Goal: Task Accomplishment & Management: Complete application form

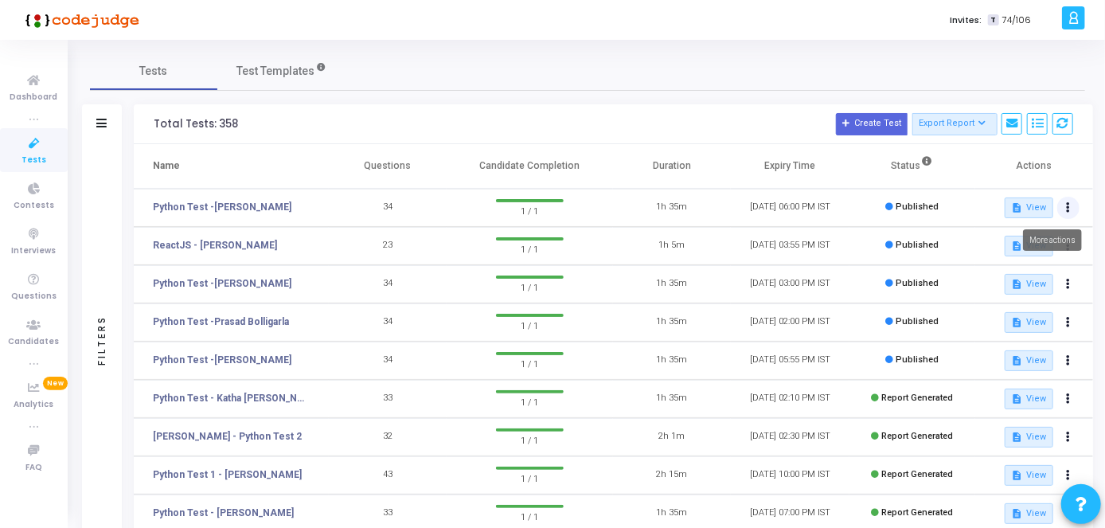
click at [1073, 204] on button at bounding box center [1068, 208] width 22 height 22
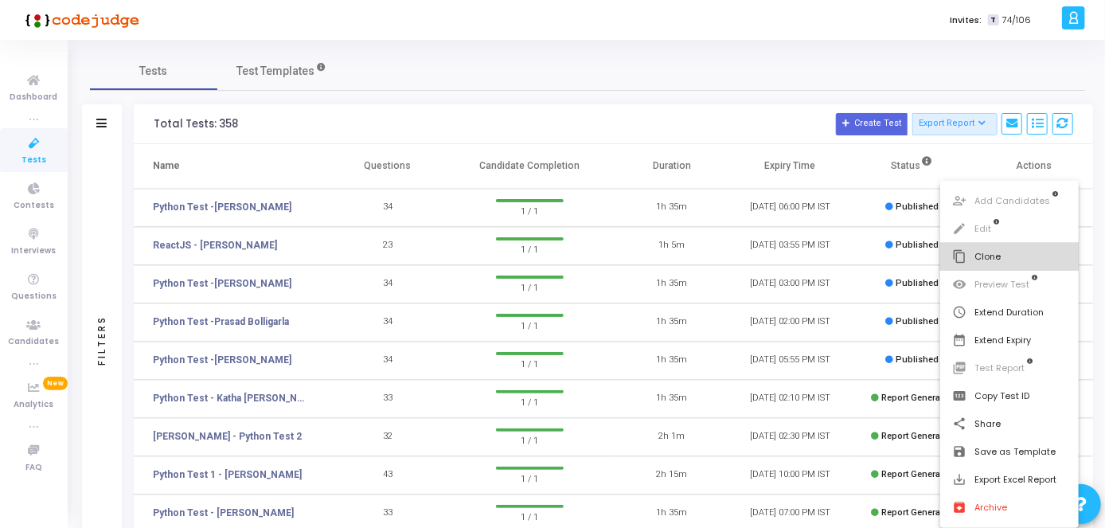
click at [997, 261] on button "content_copy Clone" at bounding box center [1009, 257] width 139 height 28
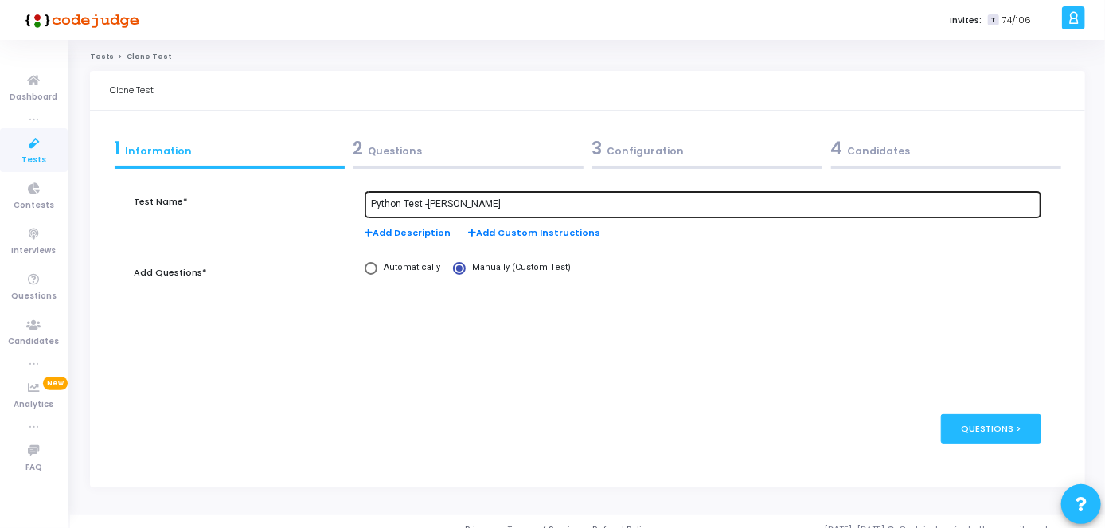
click at [484, 202] on input "Python Test -[PERSON_NAME]" at bounding box center [703, 204] width 664 height 11
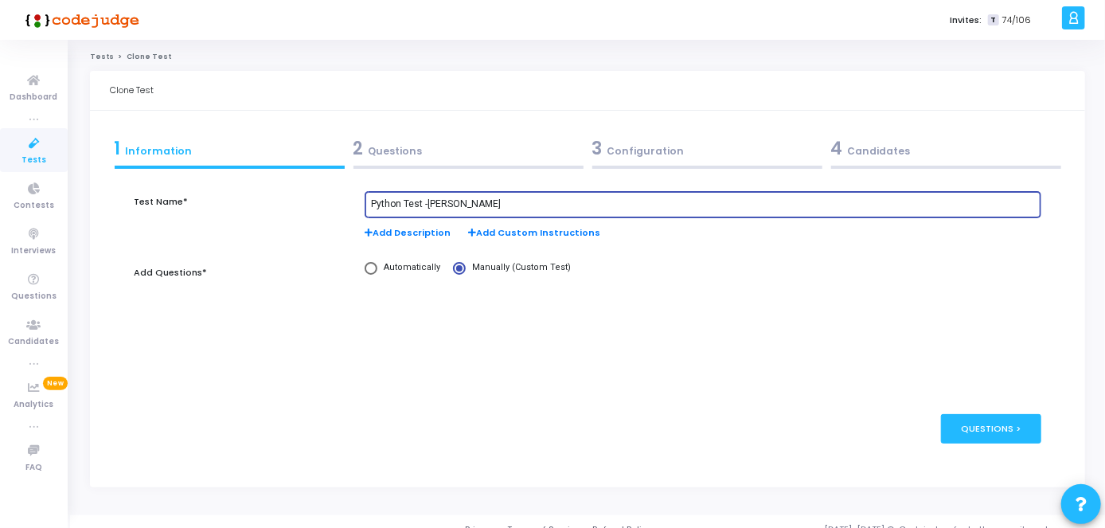
paste input "[PERSON_NAME] N"
type input "Python Test -[PERSON_NAME] N"
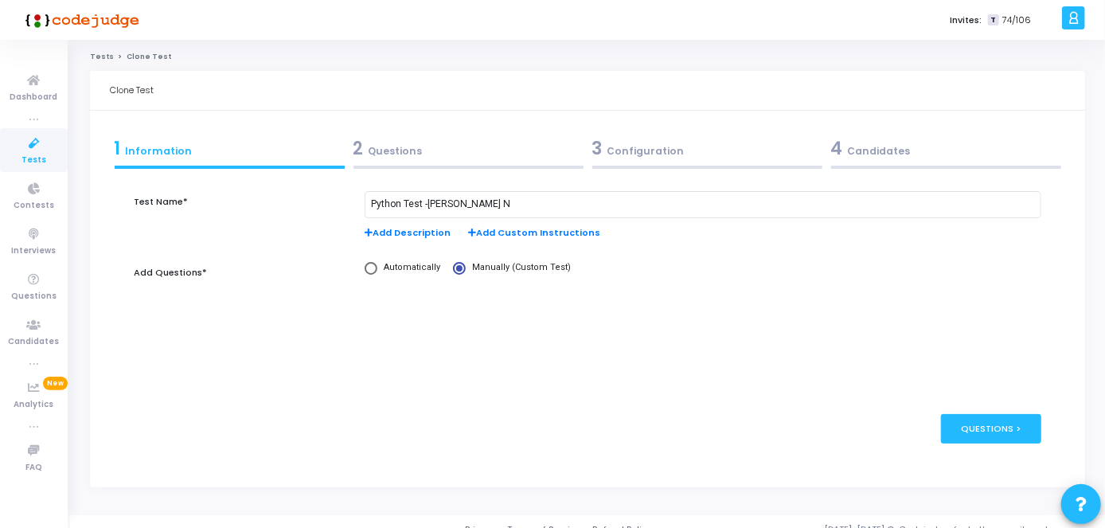
click at [486, 154] on div "2 Questions" at bounding box center [468, 148] width 230 height 26
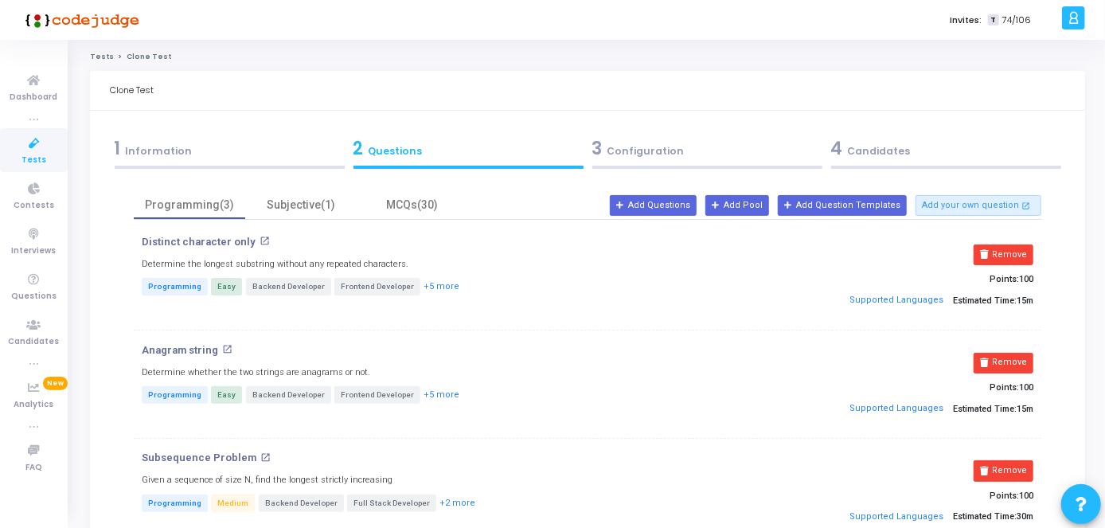
click at [621, 148] on div "3 Configuration" at bounding box center [707, 148] width 230 height 26
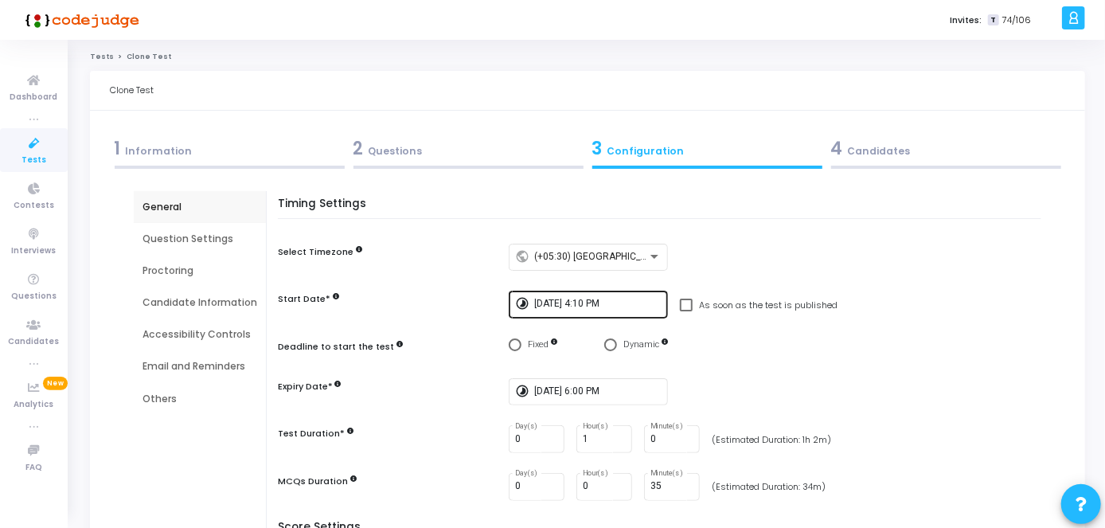
click at [583, 306] on input "[DATE] 4:10 PM" at bounding box center [597, 303] width 127 height 11
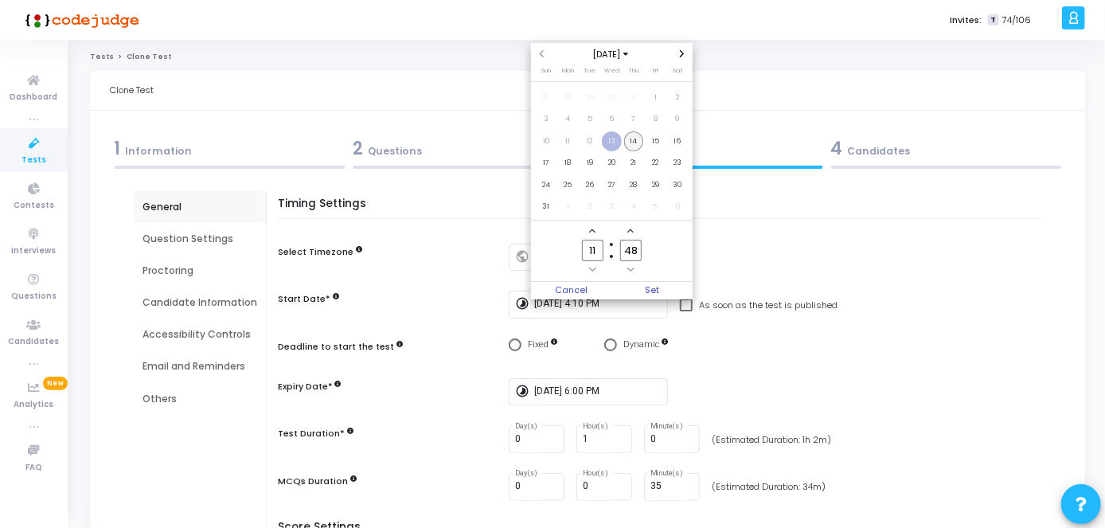
click at [632, 133] on span "14" at bounding box center [634, 141] width 20 height 20
click at [596, 252] on input "11" at bounding box center [592, 250] width 21 height 21
type input "12"
click at [634, 250] on input "48" at bounding box center [630, 250] width 21 height 21
type input "4"
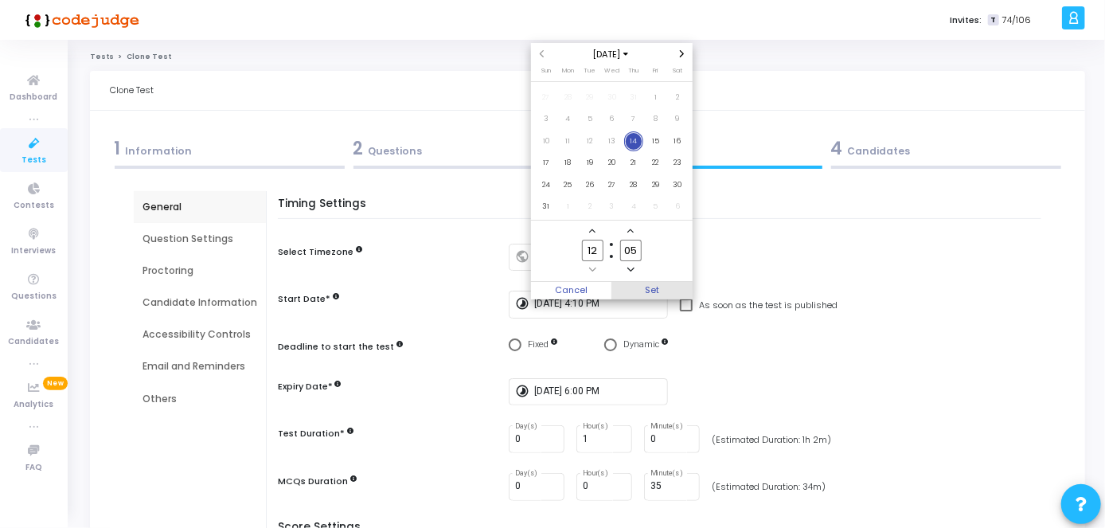
type input "05"
click at [650, 293] on span "Set" at bounding box center [651, 291] width 81 height 18
type input "[DATE] 12:05 PM"
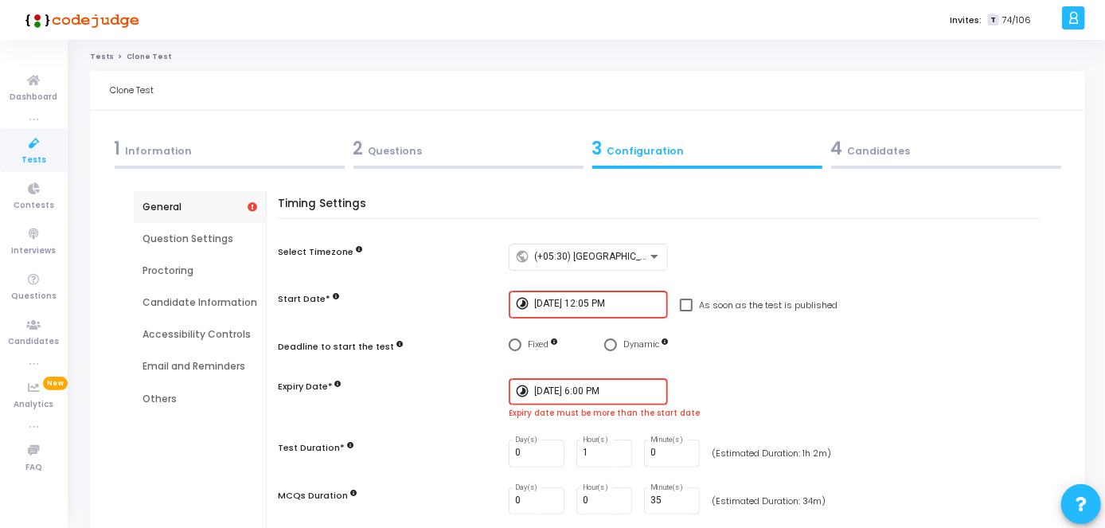
click at [583, 390] on input "[DATE] 6:00 PM" at bounding box center [597, 391] width 127 height 11
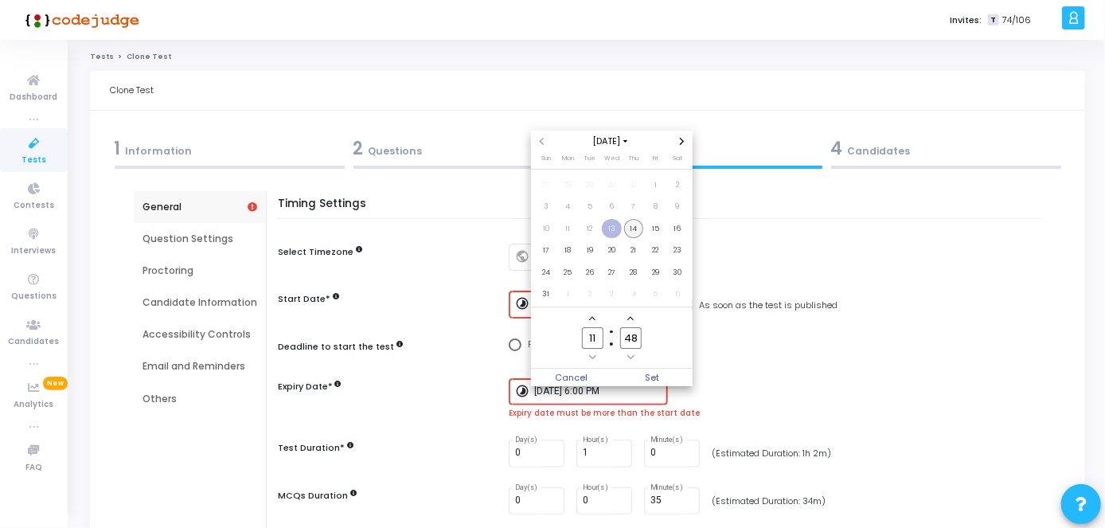
click at [634, 228] on span "14" at bounding box center [634, 229] width 20 height 20
click at [599, 340] on input "11" at bounding box center [592, 337] width 21 height 21
type input "13"
click at [633, 333] on input "48" at bounding box center [630, 337] width 21 height 21
type input "4"
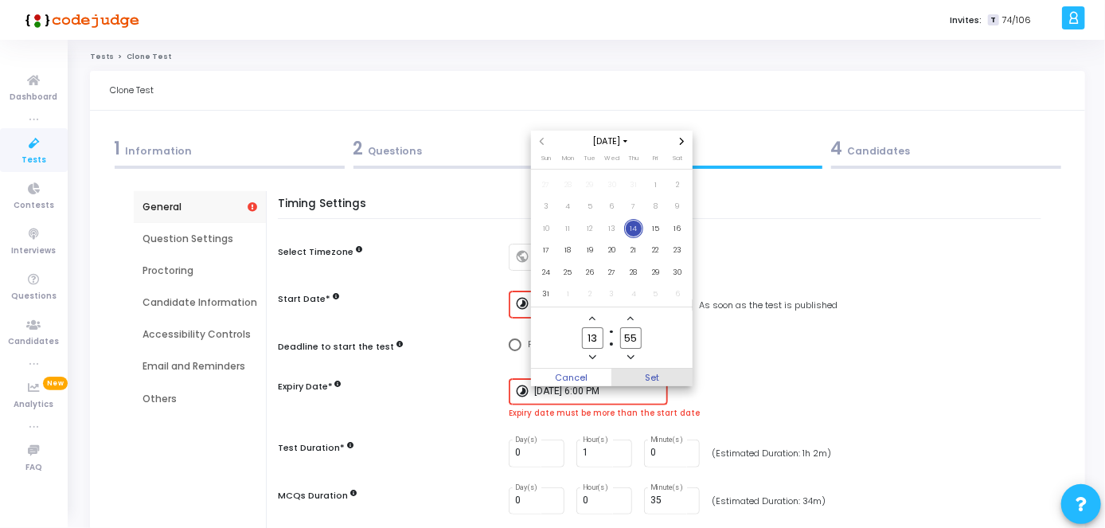
type input "55"
click at [656, 373] on span "Set" at bounding box center [651, 378] width 81 height 18
type input "[DATE] 1:55 PM"
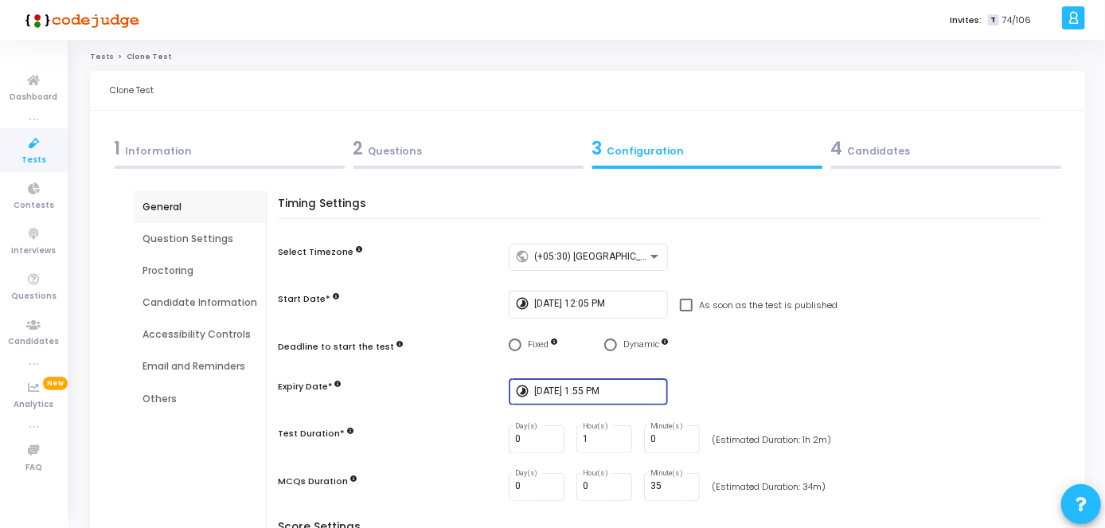
click at [906, 142] on div "4 Candidates" at bounding box center [946, 148] width 230 height 26
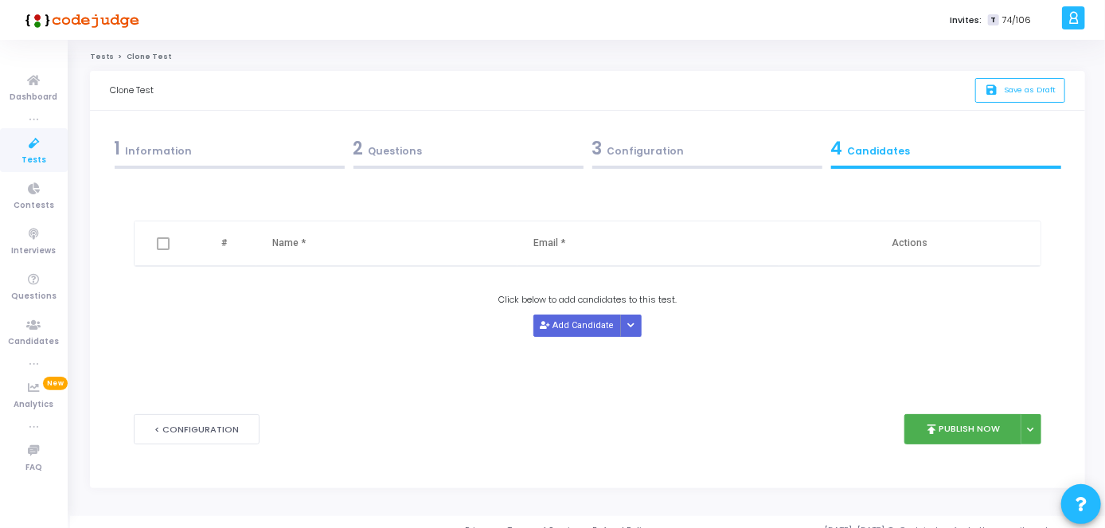
click at [37, 149] on icon at bounding box center [34, 144] width 33 height 20
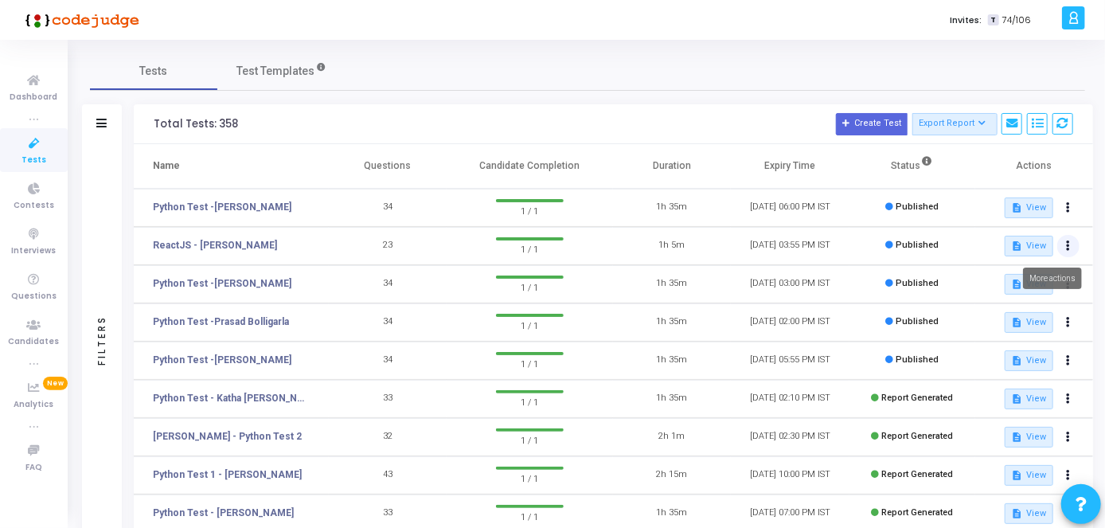
click at [1076, 240] on button at bounding box center [1068, 246] width 22 height 22
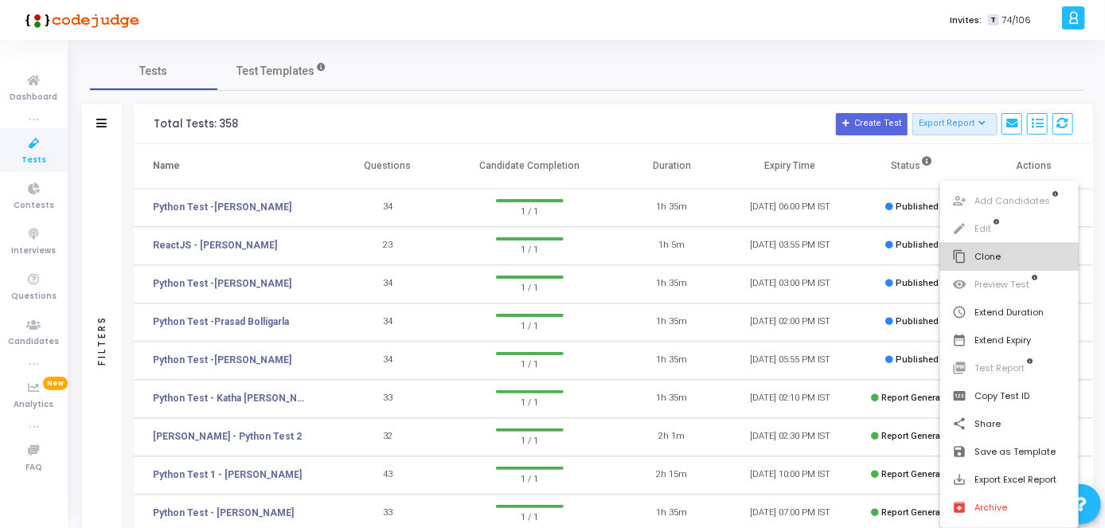
click at [1028, 247] on button "content_copy Clone" at bounding box center [1009, 257] width 139 height 28
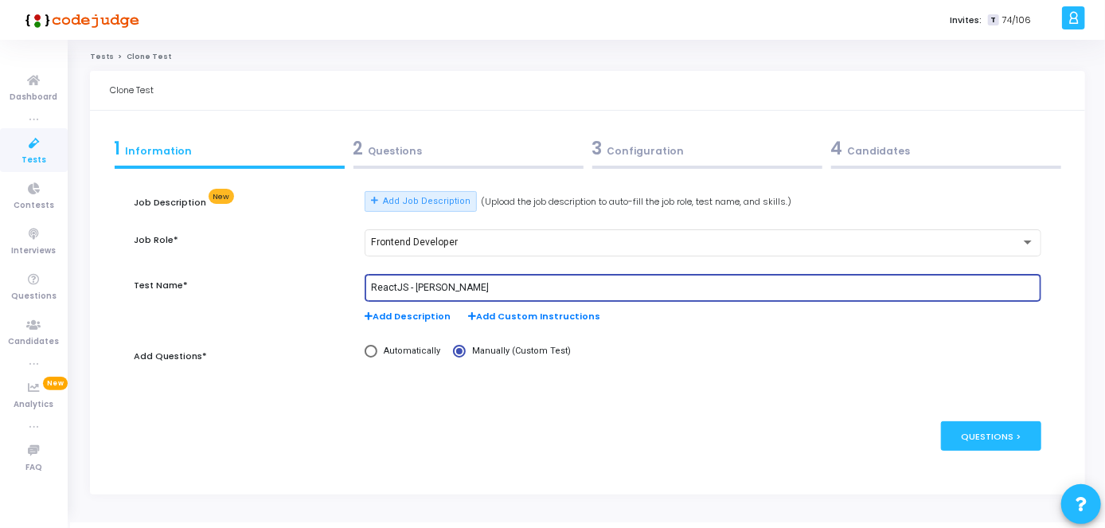
click at [536, 285] on input "ReactJS - [PERSON_NAME]" at bounding box center [703, 288] width 664 height 11
paste input "avan N"
type input "ReactJS - [PERSON_NAME] N"
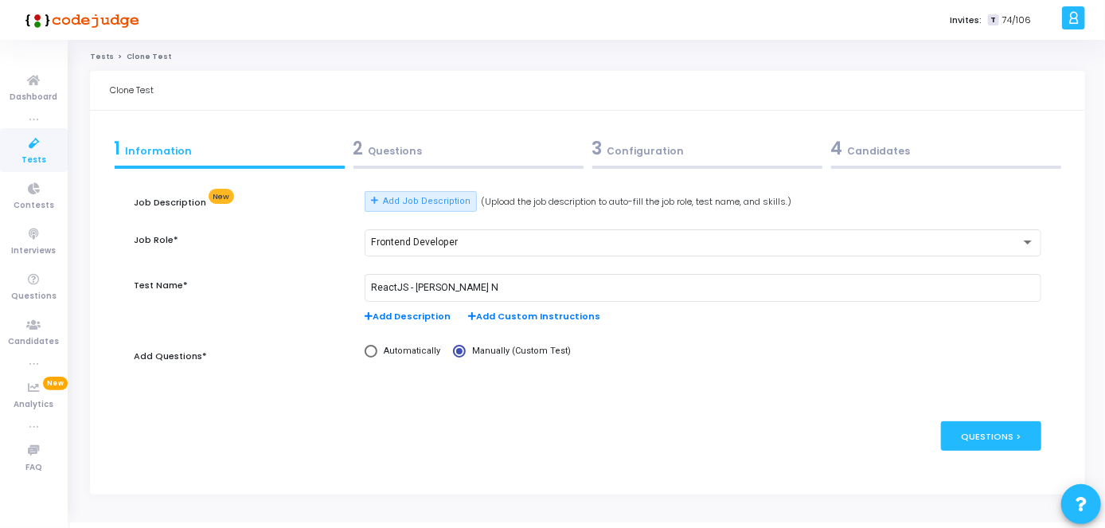
click at [526, 139] on div "2 Questions" at bounding box center [468, 148] width 230 height 26
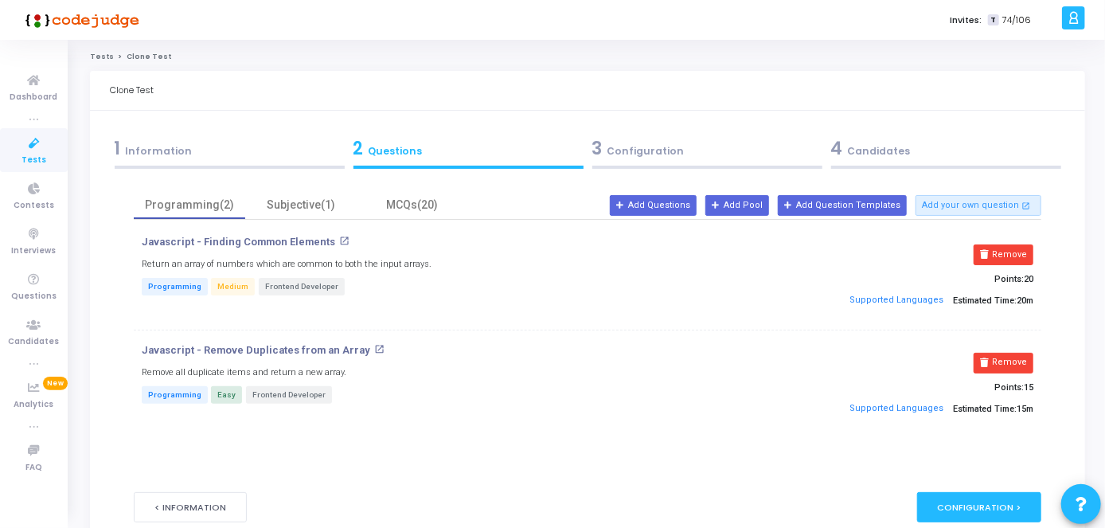
click at [691, 156] on div "3 Configuration" at bounding box center [707, 148] width 230 height 26
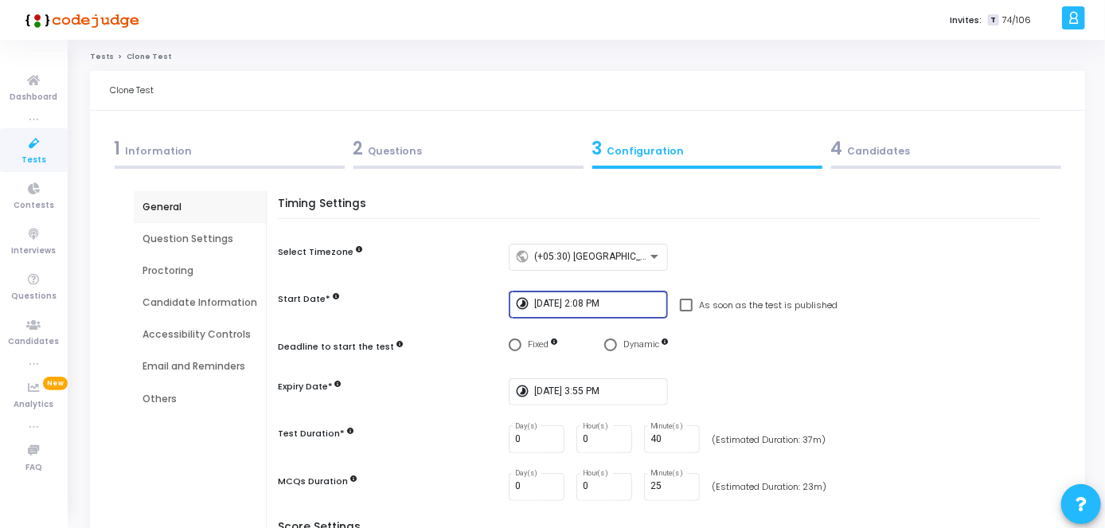
click at [599, 302] on input "[DATE] 2:08 PM" at bounding box center [597, 303] width 127 height 11
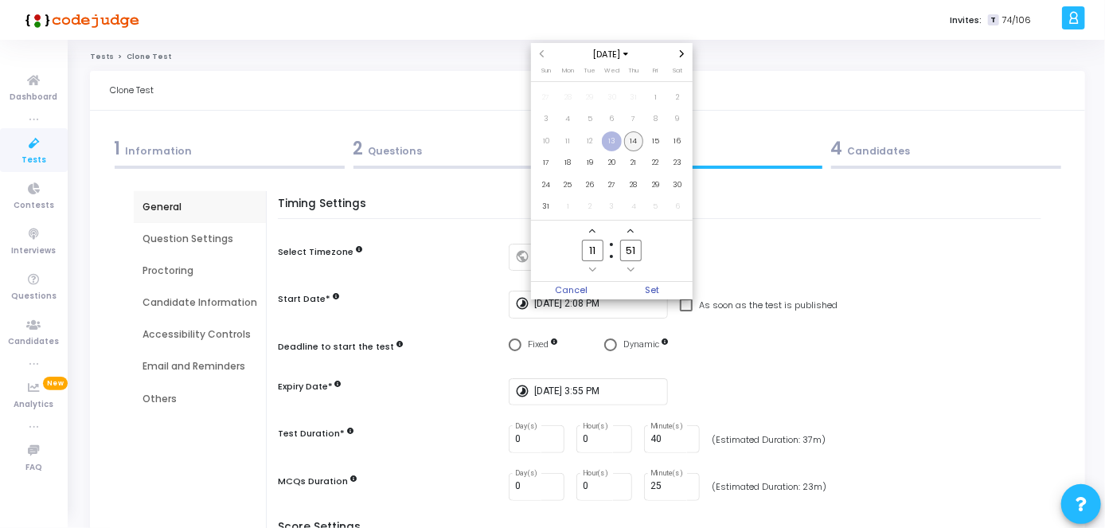
click at [634, 137] on span "14" at bounding box center [634, 141] width 20 height 20
click at [593, 255] on input "11" at bounding box center [592, 250] width 21 height 21
type input "12"
click at [637, 250] on input "51" at bounding box center [630, 250] width 21 height 21
type input "5"
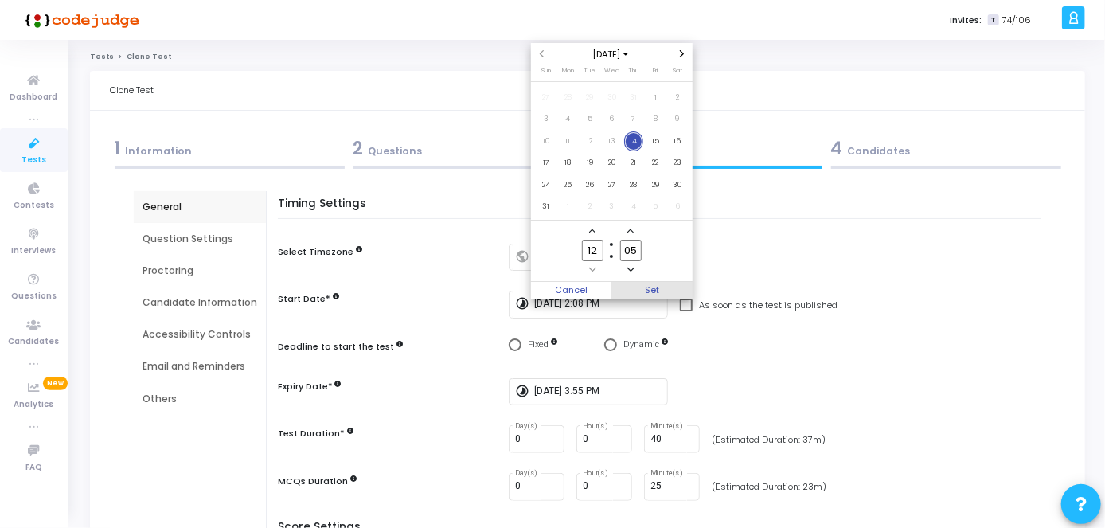
type input "05"
click at [655, 285] on span "Set" at bounding box center [651, 291] width 81 height 18
type input "[DATE] 12:05 PM"
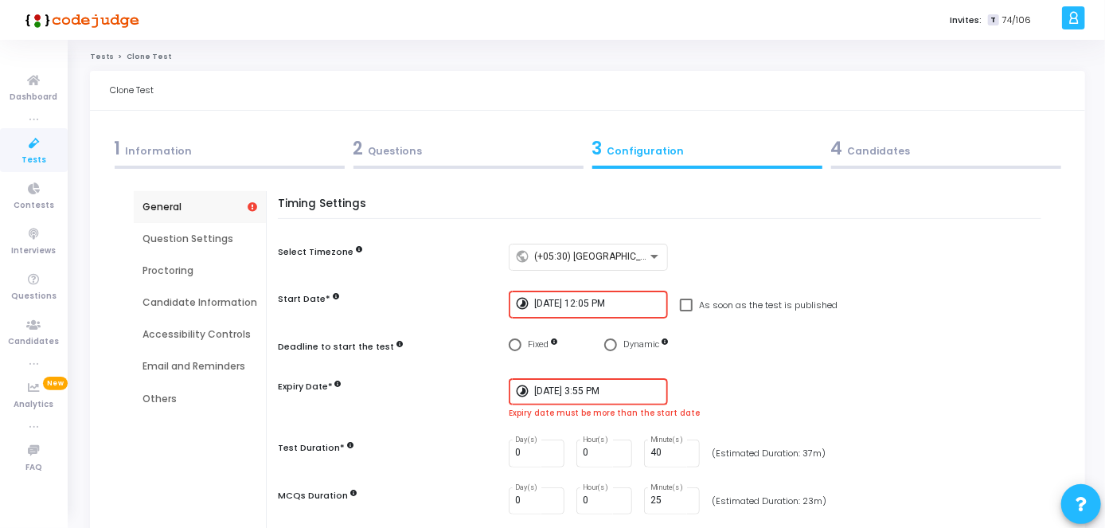
click at [602, 388] on input "[DATE] 3:55 PM" at bounding box center [597, 391] width 127 height 11
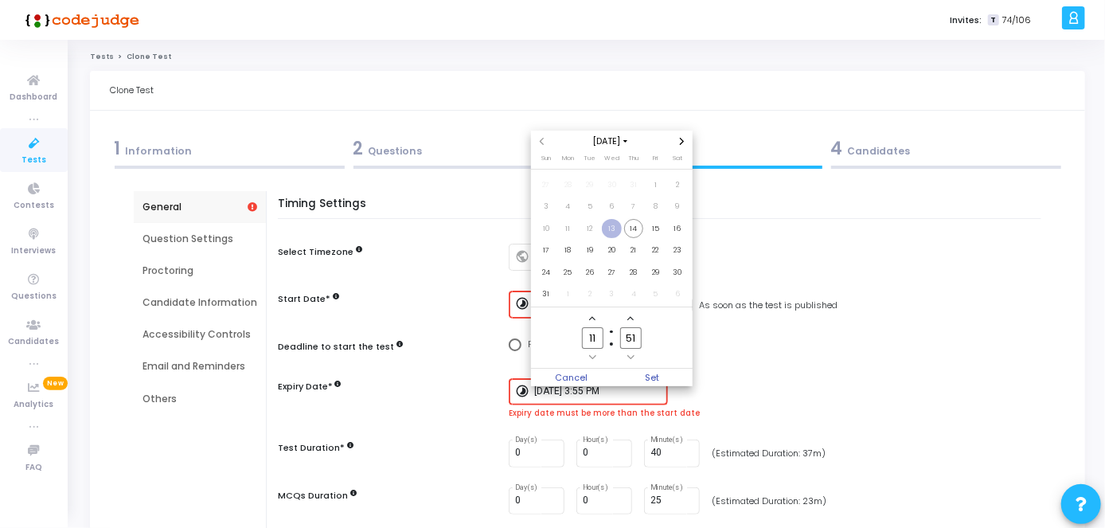
click at [601, 336] on input "11" at bounding box center [592, 337] width 21 height 21
type input "14"
click at [640, 337] on input "51" at bounding box center [630, 337] width 21 height 21
type input "5"
type input "00"
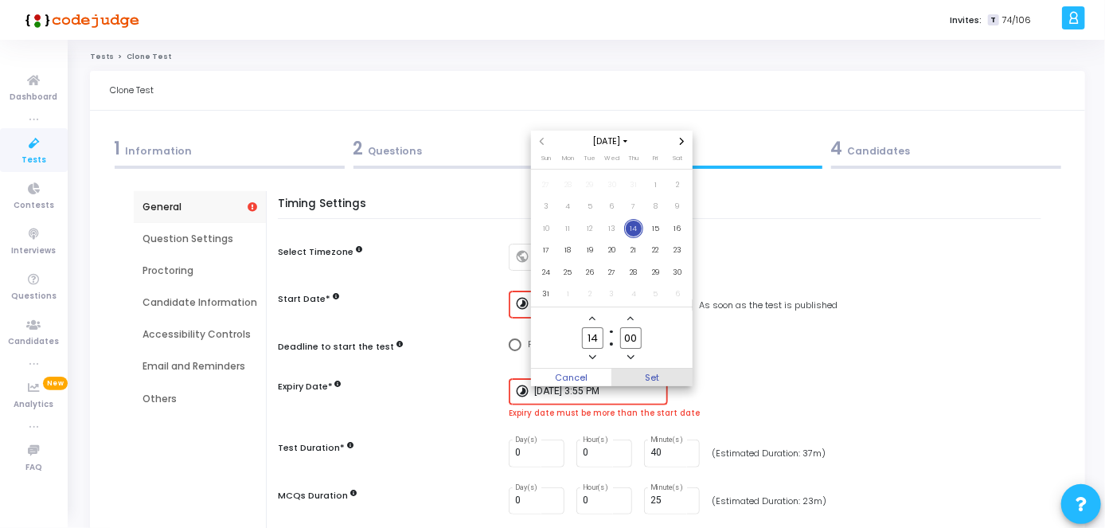
click at [654, 374] on span "Set" at bounding box center [651, 378] width 81 height 18
type input "[DATE] 2:00 PM"
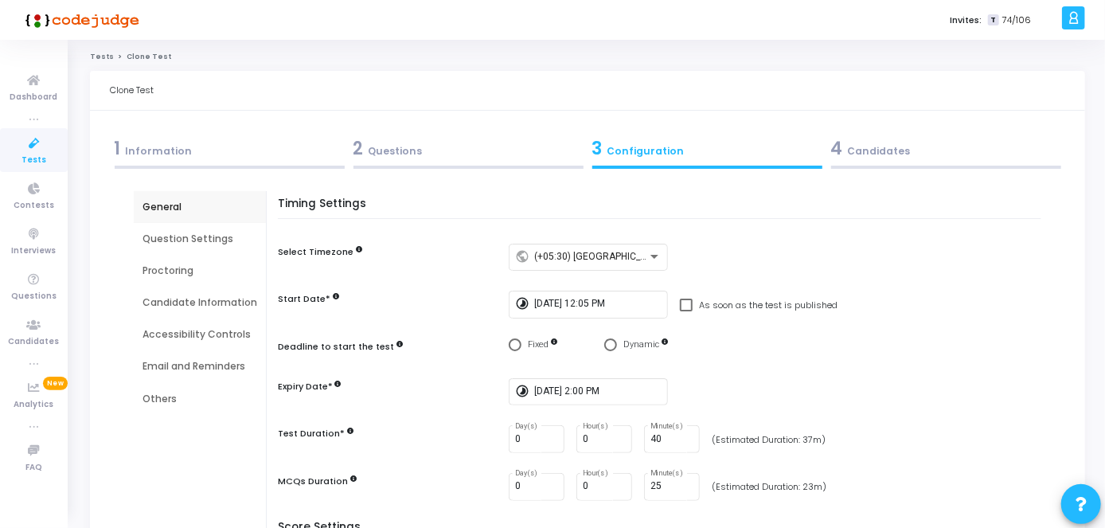
click at [971, 131] on div "4 Candidates" at bounding box center [945, 152] width 239 height 43
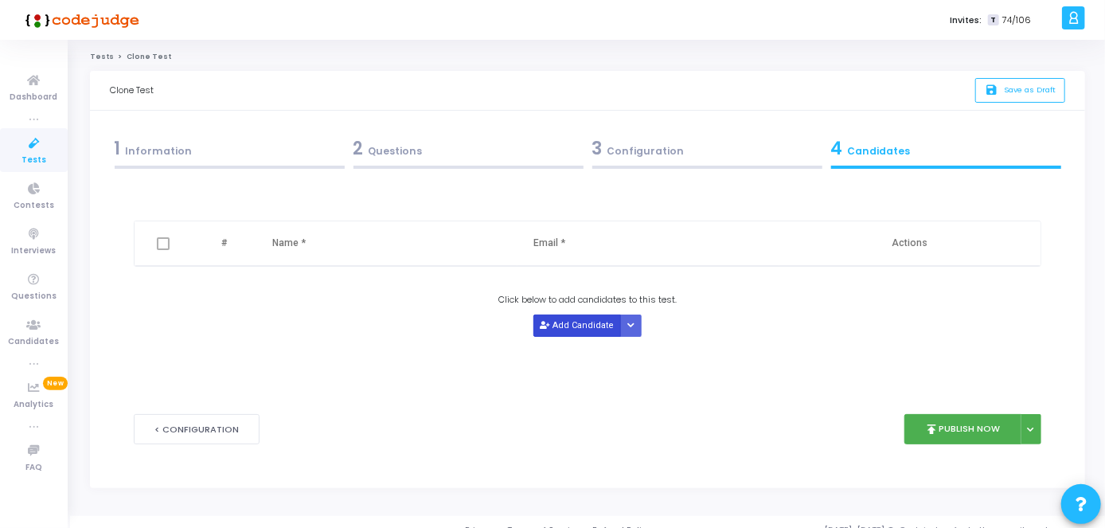
click at [564, 325] on button "Add Candidate" at bounding box center [577, 324] width 88 height 21
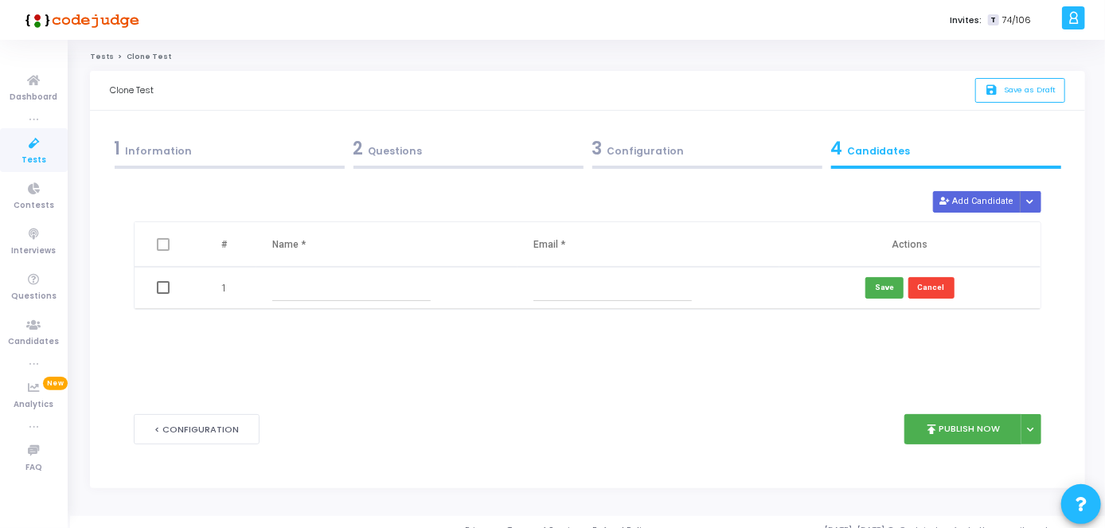
click at [344, 280] on input "text" at bounding box center [351, 288] width 158 height 26
paste input "[PERSON_NAME] N"
type input "[PERSON_NAME] N"
click at [570, 285] on input "text" at bounding box center [612, 288] width 158 height 26
paste input "[EMAIL_ADDRESS][DOMAIN_NAME]"
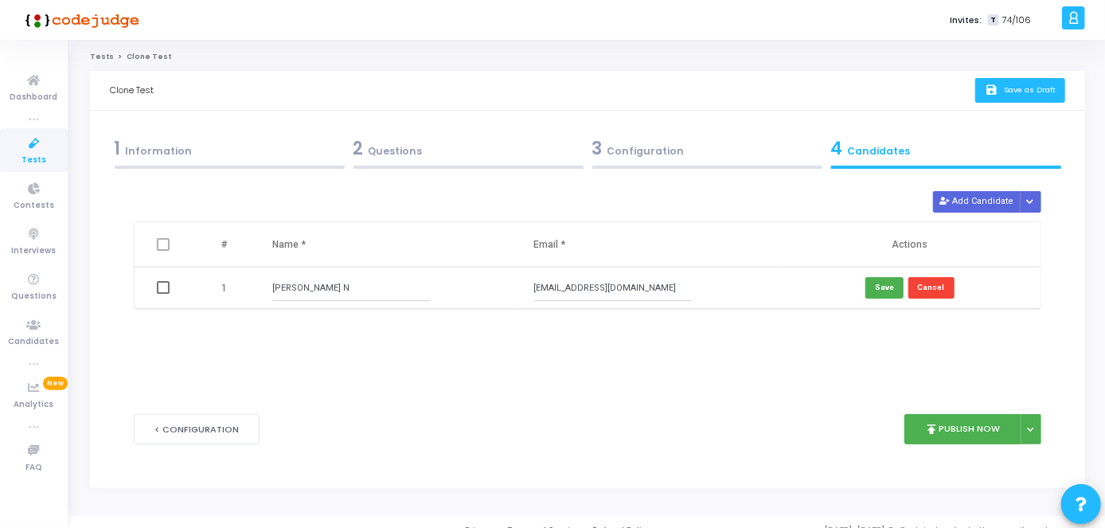
type input "[EMAIL_ADDRESS][DOMAIN_NAME]"
click at [1023, 87] on span "Save as Draft" at bounding box center [1030, 89] width 52 height 10
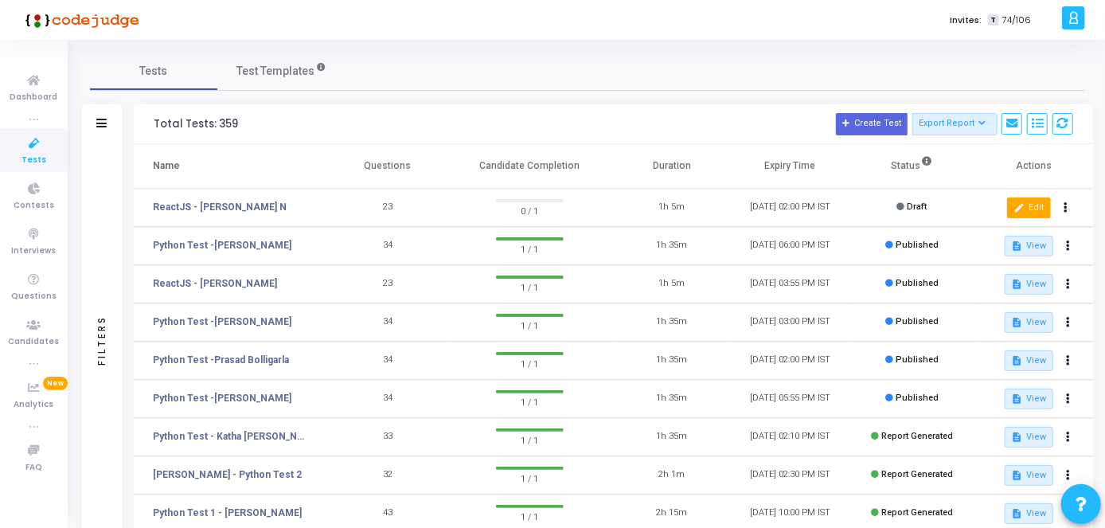
click at [1022, 198] on button "edit Edit" at bounding box center [1029, 207] width 44 height 21
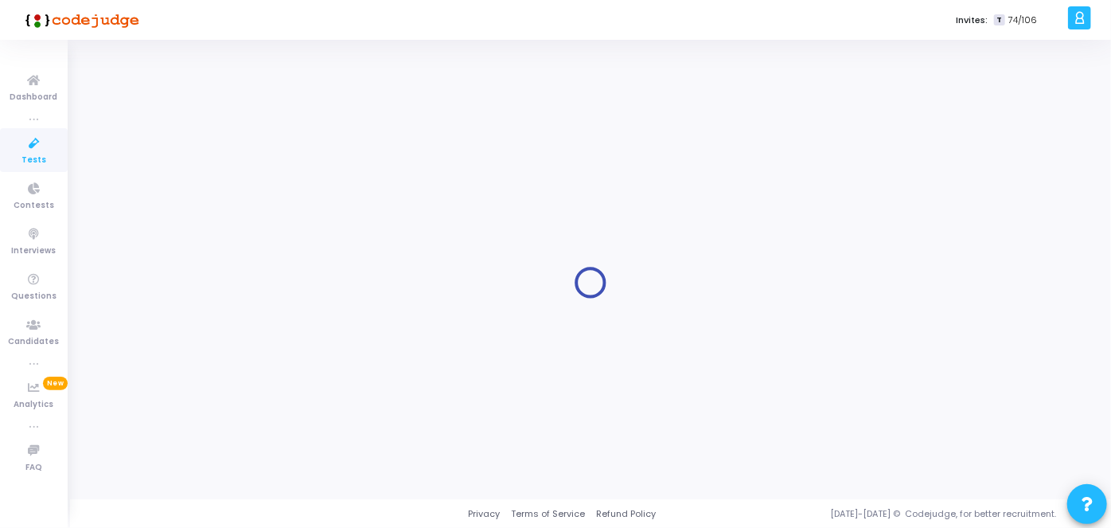
type input "ReactJS - [PERSON_NAME] N"
type input "[DATE] 12:05 PM"
checkbox input "false"
type input "[DATE] 2:00 PM"
type input "40"
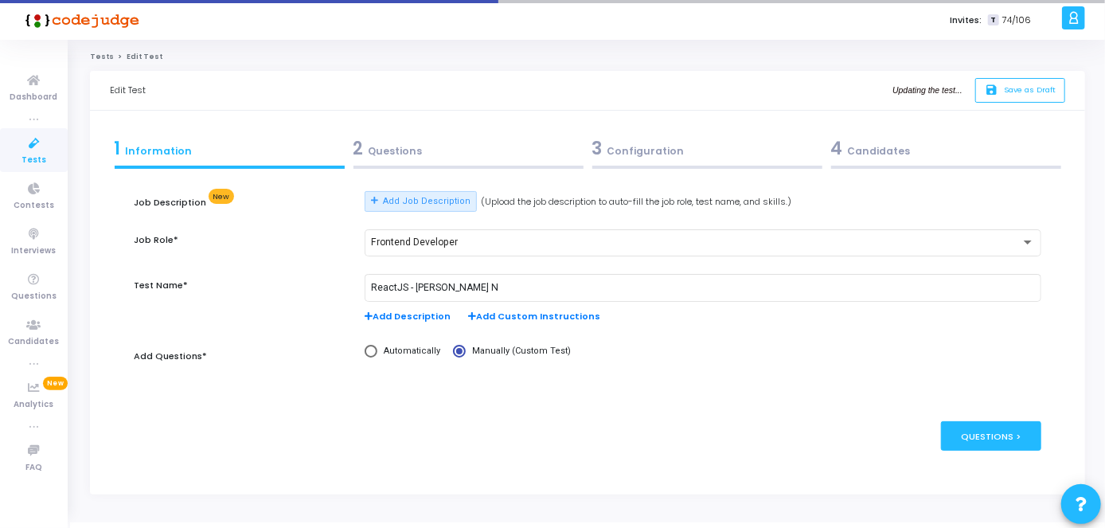
click at [685, 158] on div "3 Configuration" at bounding box center [707, 148] width 230 height 26
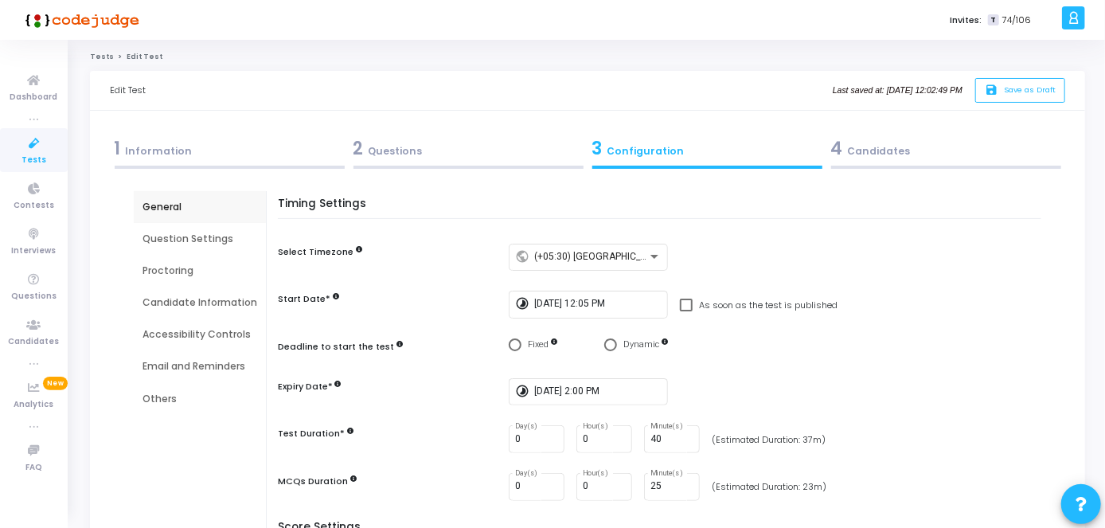
click at [889, 155] on div "4 Candidates" at bounding box center [946, 148] width 230 height 26
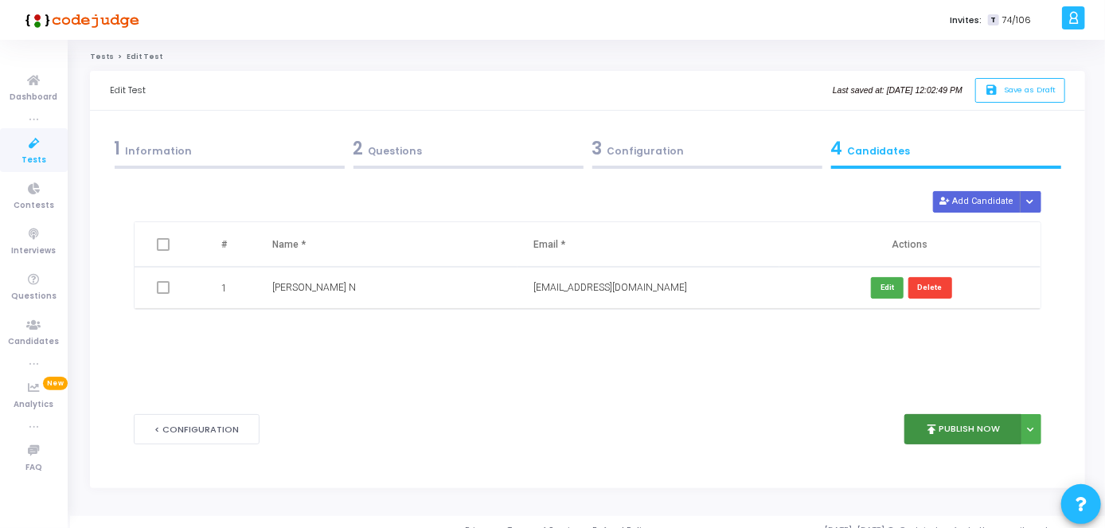
click at [969, 423] on button "publish Publish Now" at bounding box center [962, 429] width 117 height 31
